Goal: Task Accomplishment & Management: Use online tool/utility

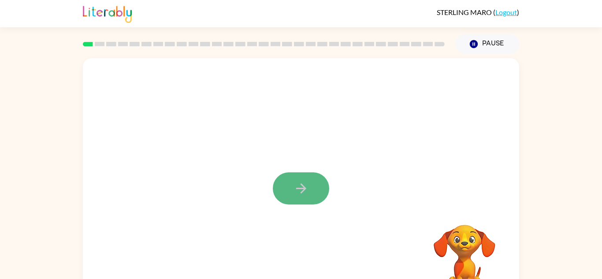
click at [282, 191] on button "button" at bounding box center [301, 188] width 56 height 32
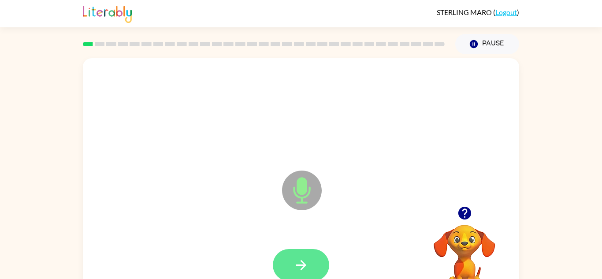
click at [314, 258] on button "button" at bounding box center [301, 265] width 56 height 32
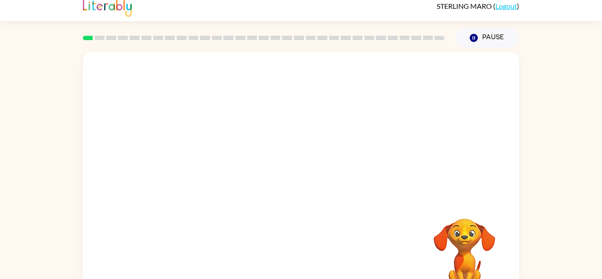
scroll to position [31, 0]
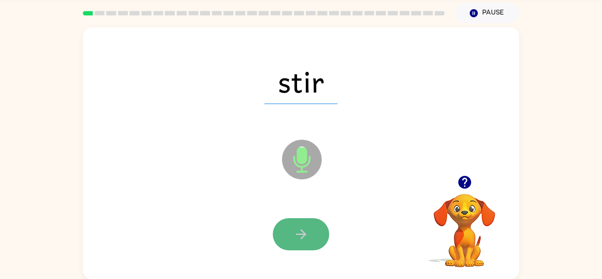
click at [297, 234] on icon "button" at bounding box center [301, 234] width 10 height 10
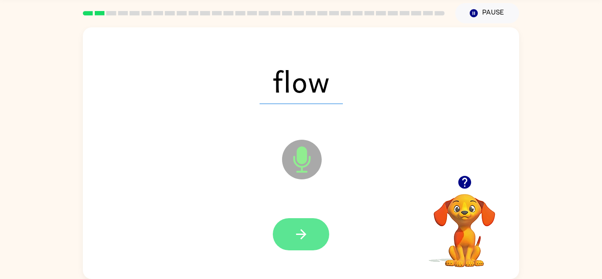
click at [314, 231] on button "button" at bounding box center [301, 234] width 56 height 32
click at [311, 231] on button "button" at bounding box center [301, 234] width 56 height 32
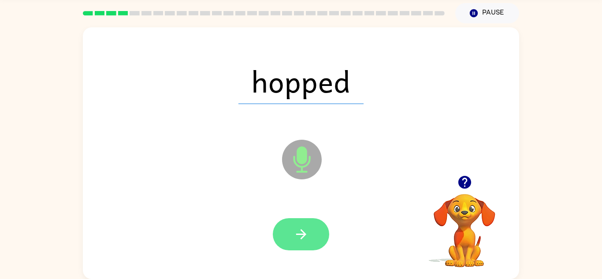
click at [310, 231] on button "button" at bounding box center [301, 234] width 56 height 32
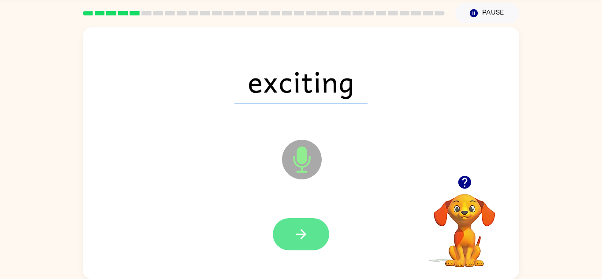
click at [312, 229] on button "button" at bounding box center [301, 234] width 56 height 32
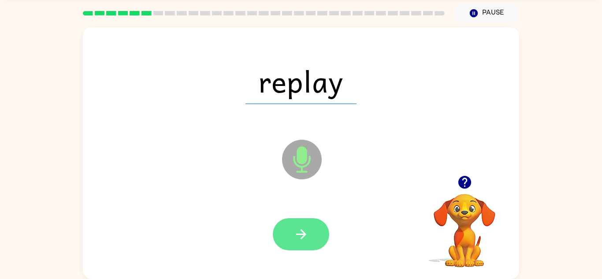
click at [308, 228] on icon "button" at bounding box center [301, 234] width 15 height 15
click at [310, 224] on button "button" at bounding box center [301, 234] width 56 height 32
click at [308, 230] on icon "button" at bounding box center [301, 234] width 15 height 15
click at [308, 229] on icon "button" at bounding box center [301, 234] width 15 height 15
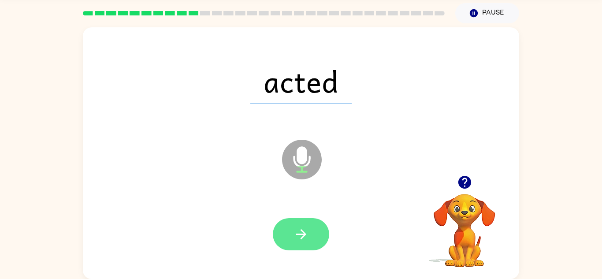
click at [306, 228] on icon "button" at bounding box center [301, 234] width 15 height 15
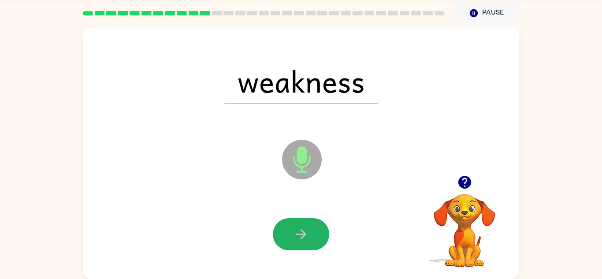
click at [306, 228] on icon "button" at bounding box center [301, 234] width 15 height 15
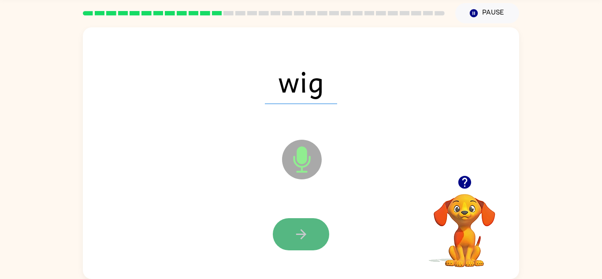
click at [302, 224] on button "button" at bounding box center [301, 234] width 56 height 32
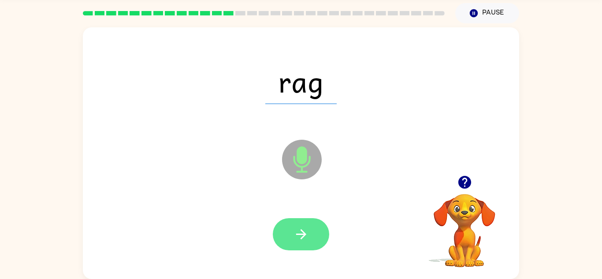
click at [302, 231] on icon "button" at bounding box center [301, 234] width 10 height 10
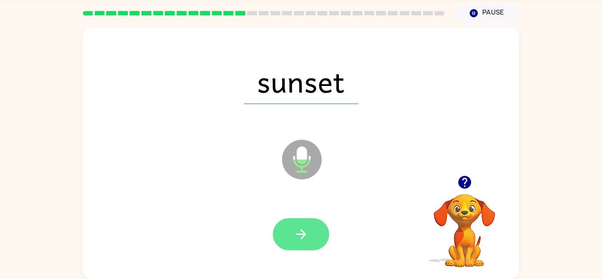
click at [299, 229] on icon "button" at bounding box center [301, 234] width 15 height 15
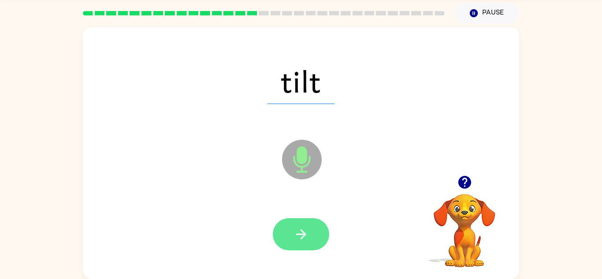
click at [298, 229] on icon "button" at bounding box center [301, 234] width 15 height 15
click at [299, 227] on icon "button" at bounding box center [301, 234] width 15 height 15
click at [310, 228] on button "button" at bounding box center [301, 234] width 56 height 32
click at [311, 235] on button "button" at bounding box center [301, 234] width 56 height 32
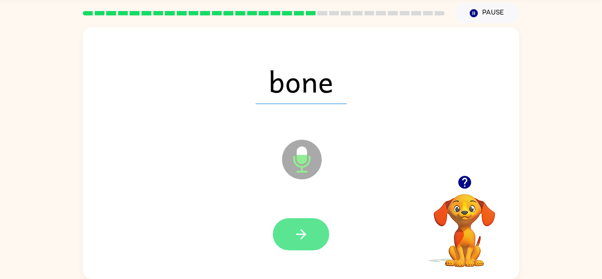
click at [303, 235] on icon "button" at bounding box center [301, 234] width 10 height 10
click at [303, 239] on icon "button" at bounding box center [301, 234] width 15 height 15
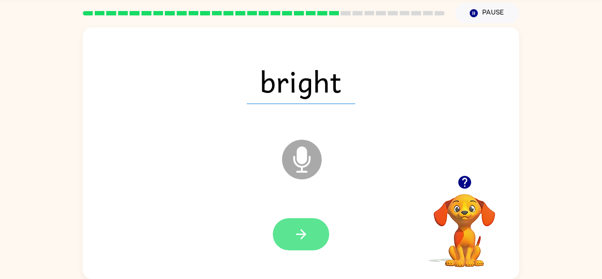
click at [303, 236] on icon "button" at bounding box center [301, 234] width 10 height 10
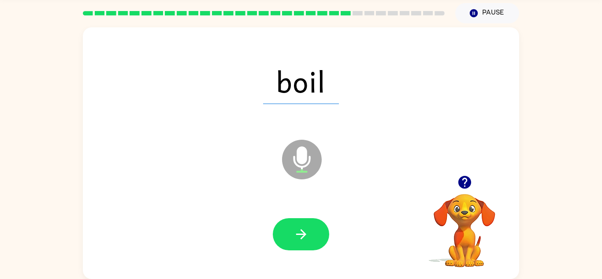
click at [304, 217] on div at bounding box center [301, 234] width 419 height 72
click at [307, 224] on button "button" at bounding box center [301, 234] width 56 height 32
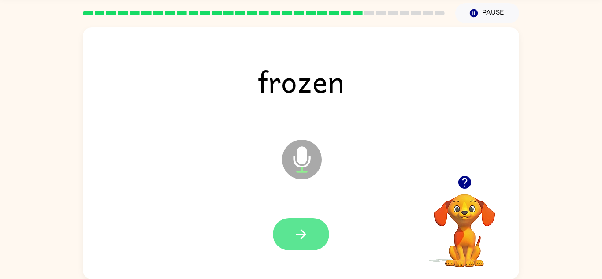
click at [316, 243] on button "button" at bounding box center [301, 234] width 56 height 32
click at [317, 237] on button "button" at bounding box center [301, 234] width 56 height 32
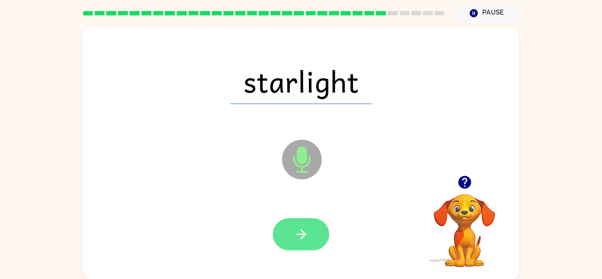
click at [318, 239] on button "button" at bounding box center [301, 234] width 56 height 32
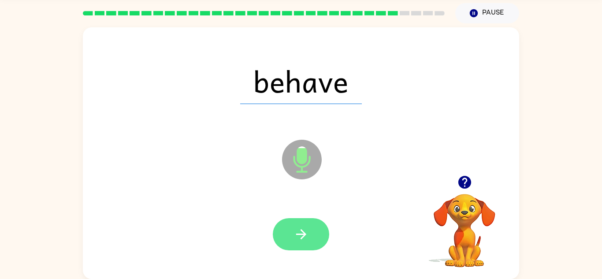
click at [319, 228] on button "button" at bounding box center [301, 234] width 56 height 32
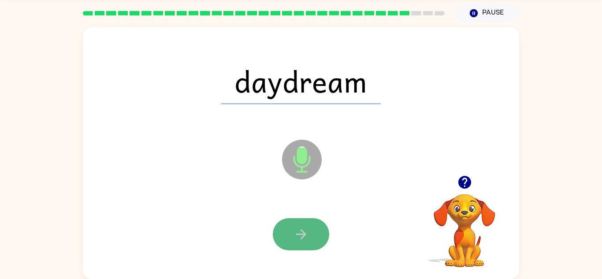
click at [319, 229] on button "button" at bounding box center [301, 234] width 56 height 32
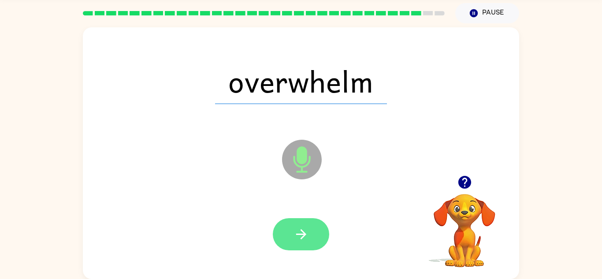
click at [319, 234] on button "button" at bounding box center [301, 234] width 56 height 32
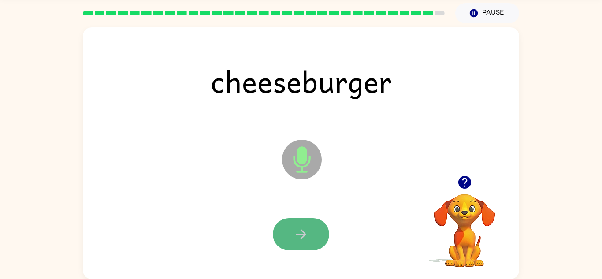
click at [304, 225] on button "button" at bounding box center [301, 234] width 56 height 32
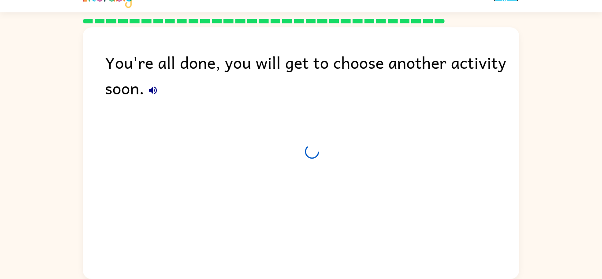
scroll to position [15, 0]
click at [157, 81] on div "You're all done, you will get to choose another activity soon." at bounding box center [312, 74] width 415 height 51
click at [157, 92] on icon "button" at bounding box center [153, 90] width 11 height 11
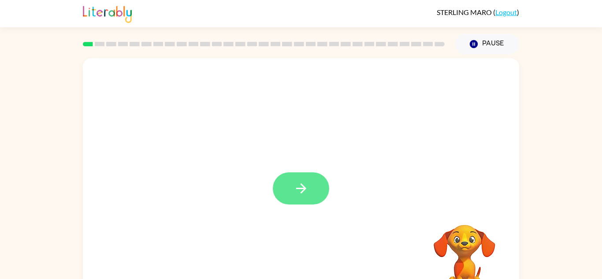
click at [299, 184] on icon "button" at bounding box center [301, 188] width 15 height 15
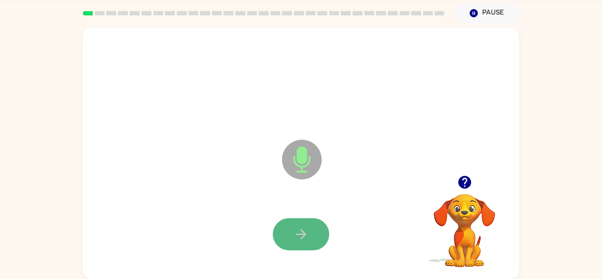
click at [309, 232] on button "button" at bounding box center [301, 234] width 56 height 32
click at [323, 232] on button "button" at bounding box center [301, 234] width 56 height 32
click at [317, 235] on button "button" at bounding box center [301, 234] width 56 height 32
click at [294, 232] on icon "button" at bounding box center [301, 234] width 15 height 15
click at [298, 228] on icon "button" at bounding box center [301, 234] width 15 height 15
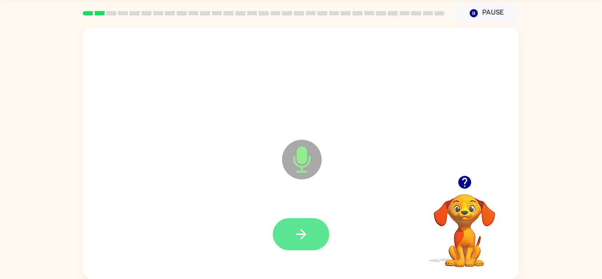
click at [299, 228] on icon "button" at bounding box center [301, 234] width 15 height 15
click at [306, 235] on icon "button" at bounding box center [301, 234] width 15 height 15
click at [306, 236] on icon "button" at bounding box center [301, 234] width 15 height 15
click at [305, 234] on icon "button" at bounding box center [301, 234] width 10 height 10
click at [306, 233] on icon "button" at bounding box center [301, 234] width 15 height 15
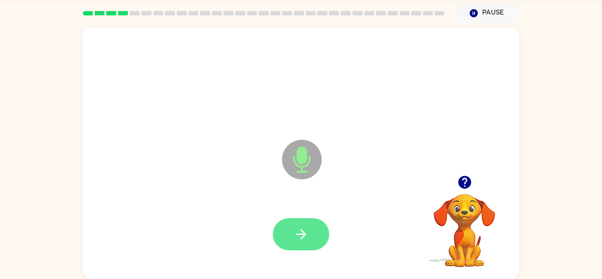
click at [308, 234] on icon "button" at bounding box center [301, 234] width 15 height 15
click at [310, 233] on button "button" at bounding box center [301, 234] width 56 height 32
click at [309, 232] on button "button" at bounding box center [301, 234] width 56 height 32
click at [311, 233] on button "button" at bounding box center [301, 234] width 56 height 32
click at [314, 232] on button "button" at bounding box center [301, 234] width 56 height 32
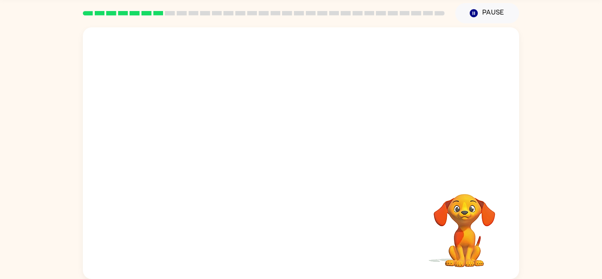
click at [272, 254] on div at bounding box center [301, 234] width 419 height 72
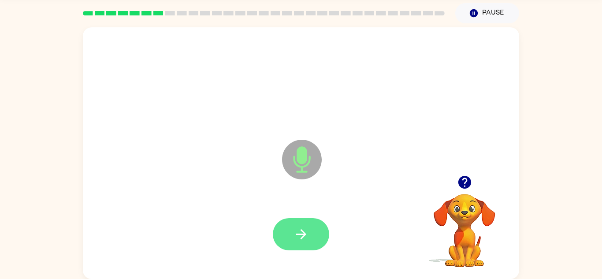
click at [307, 234] on icon "button" at bounding box center [301, 234] width 15 height 15
click at [311, 237] on button "button" at bounding box center [301, 234] width 56 height 32
click at [311, 231] on button "button" at bounding box center [301, 234] width 56 height 32
click at [313, 230] on button "button" at bounding box center [301, 234] width 56 height 32
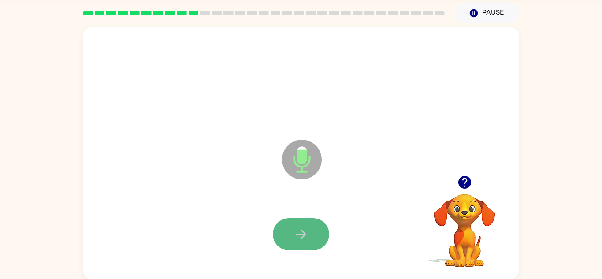
click at [306, 224] on button "button" at bounding box center [301, 234] width 56 height 32
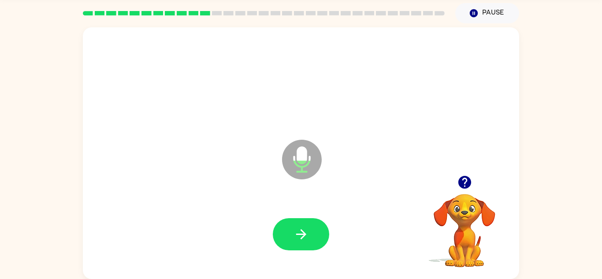
click at [306, 231] on icon "button" at bounding box center [301, 234] width 15 height 15
click at [310, 233] on button "button" at bounding box center [301, 234] width 56 height 32
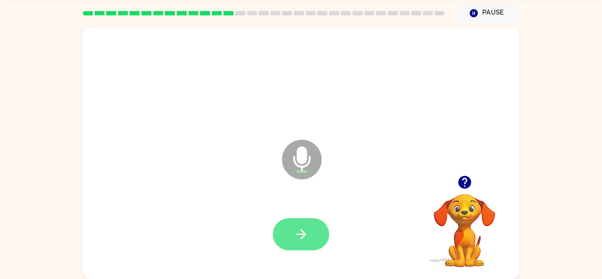
click at [312, 230] on button "button" at bounding box center [301, 234] width 56 height 32
click at [299, 228] on icon "button" at bounding box center [301, 234] width 15 height 15
click at [305, 231] on icon "button" at bounding box center [301, 234] width 15 height 15
click at [302, 242] on button "button" at bounding box center [301, 234] width 56 height 32
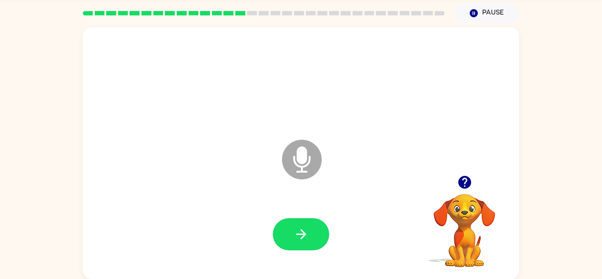
click at [314, 237] on button "button" at bounding box center [301, 234] width 56 height 32
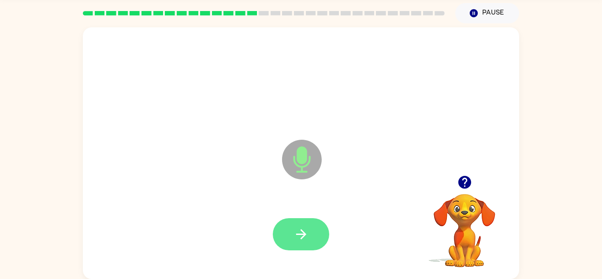
click at [302, 237] on icon "button" at bounding box center [301, 234] width 10 height 10
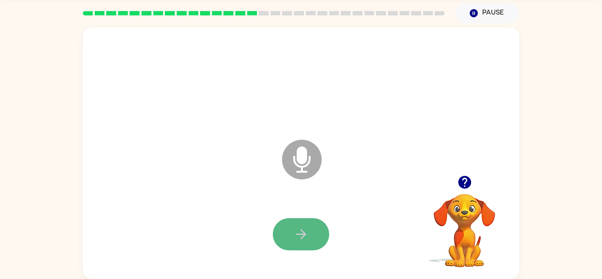
click at [291, 227] on button "button" at bounding box center [301, 234] width 56 height 32
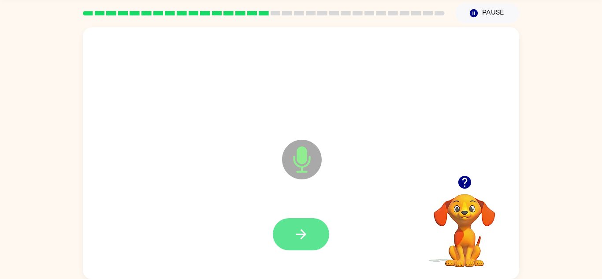
click at [299, 235] on icon "button" at bounding box center [301, 234] width 15 height 15
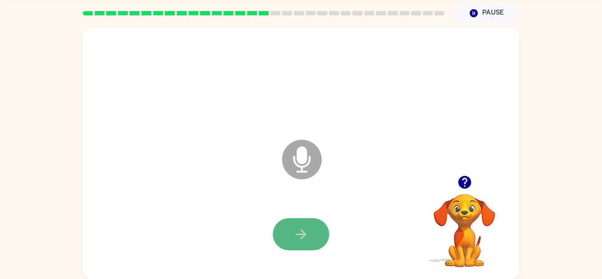
click at [307, 232] on icon "button" at bounding box center [301, 234] width 15 height 15
click at [305, 235] on icon "button" at bounding box center [301, 234] width 15 height 15
click at [301, 230] on icon "button" at bounding box center [301, 234] width 10 height 10
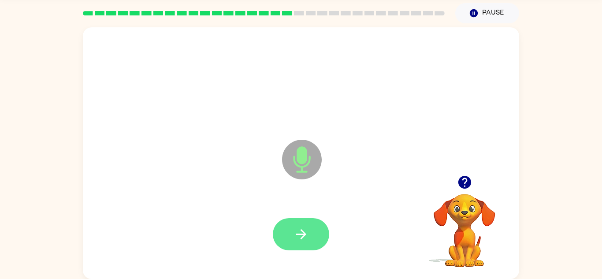
click at [310, 239] on button "button" at bounding box center [301, 234] width 56 height 32
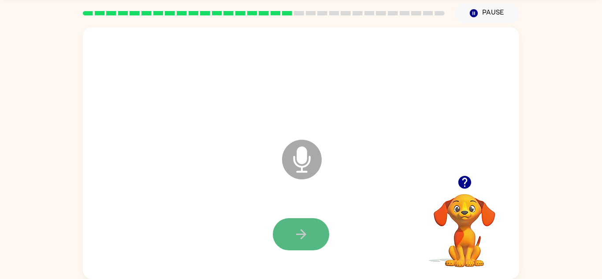
click at [307, 240] on icon "button" at bounding box center [301, 234] width 15 height 15
click at [299, 224] on button "button" at bounding box center [301, 234] width 56 height 32
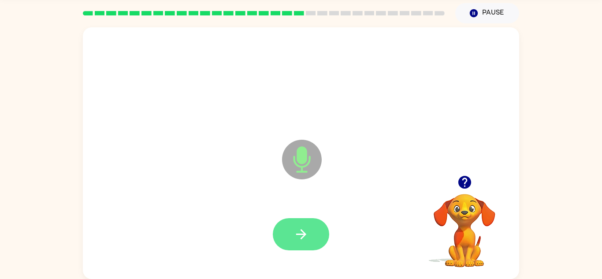
click at [303, 224] on button "button" at bounding box center [301, 234] width 56 height 32
click at [292, 236] on button "button" at bounding box center [301, 234] width 56 height 32
click at [292, 238] on button "button" at bounding box center [301, 234] width 56 height 32
click at [288, 234] on button "button" at bounding box center [301, 234] width 56 height 32
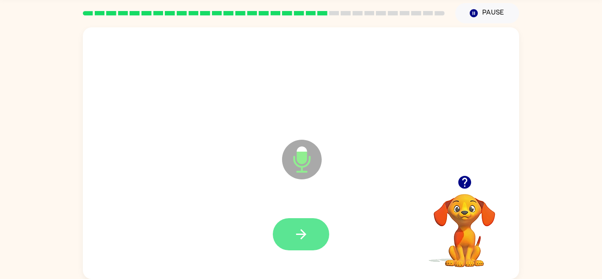
click at [287, 232] on button "button" at bounding box center [301, 234] width 56 height 32
click at [284, 228] on button "button" at bounding box center [301, 234] width 56 height 32
click at [295, 230] on icon "button" at bounding box center [301, 234] width 15 height 15
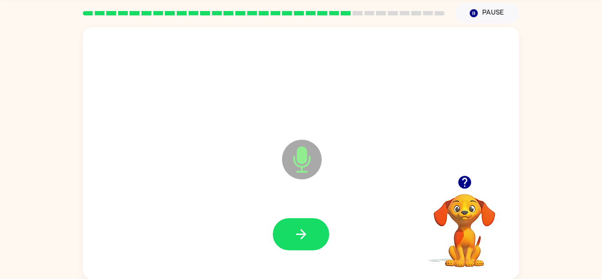
click at [294, 229] on icon "button" at bounding box center [301, 234] width 15 height 15
click at [294, 227] on icon "button" at bounding box center [301, 234] width 15 height 15
click at [292, 225] on button "button" at bounding box center [301, 234] width 56 height 32
click at [310, 232] on button "button" at bounding box center [301, 234] width 56 height 32
click at [303, 236] on icon "button" at bounding box center [301, 234] width 10 height 10
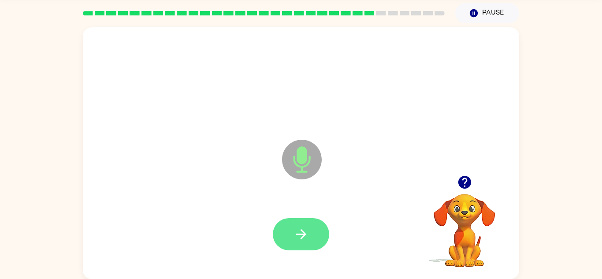
click at [304, 237] on icon "button" at bounding box center [301, 234] width 15 height 15
click at [307, 239] on icon "button" at bounding box center [301, 234] width 15 height 15
click at [306, 238] on icon "button" at bounding box center [301, 234] width 15 height 15
click at [299, 232] on icon "button" at bounding box center [301, 234] width 15 height 15
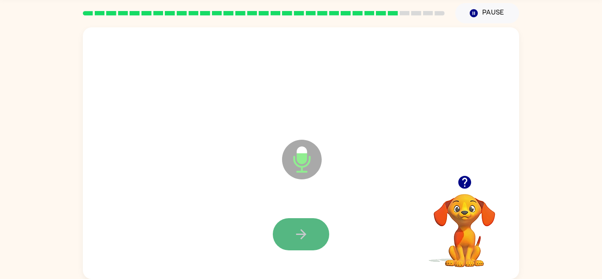
click at [298, 234] on icon "button" at bounding box center [301, 234] width 10 height 10
click at [301, 244] on button "button" at bounding box center [301, 234] width 56 height 32
click at [304, 234] on icon "button" at bounding box center [301, 234] width 10 height 10
click at [306, 236] on icon "button" at bounding box center [301, 234] width 15 height 15
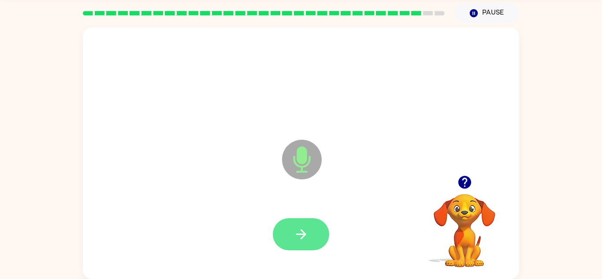
click at [309, 235] on button "button" at bounding box center [301, 234] width 56 height 32
click at [313, 235] on button "button" at bounding box center [301, 234] width 56 height 32
click at [312, 236] on button "button" at bounding box center [301, 234] width 56 height 32
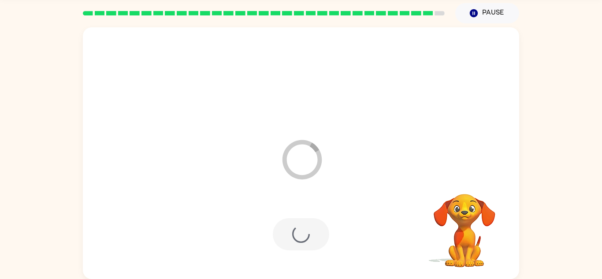
scroll to position [15, 0]
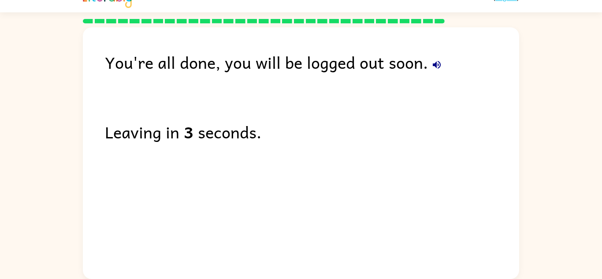
click at [429, 67] on button "button" at bounding box center [437, 65] width 18 height 18
